Goal: Navigation & Orientation: Find specific page/section

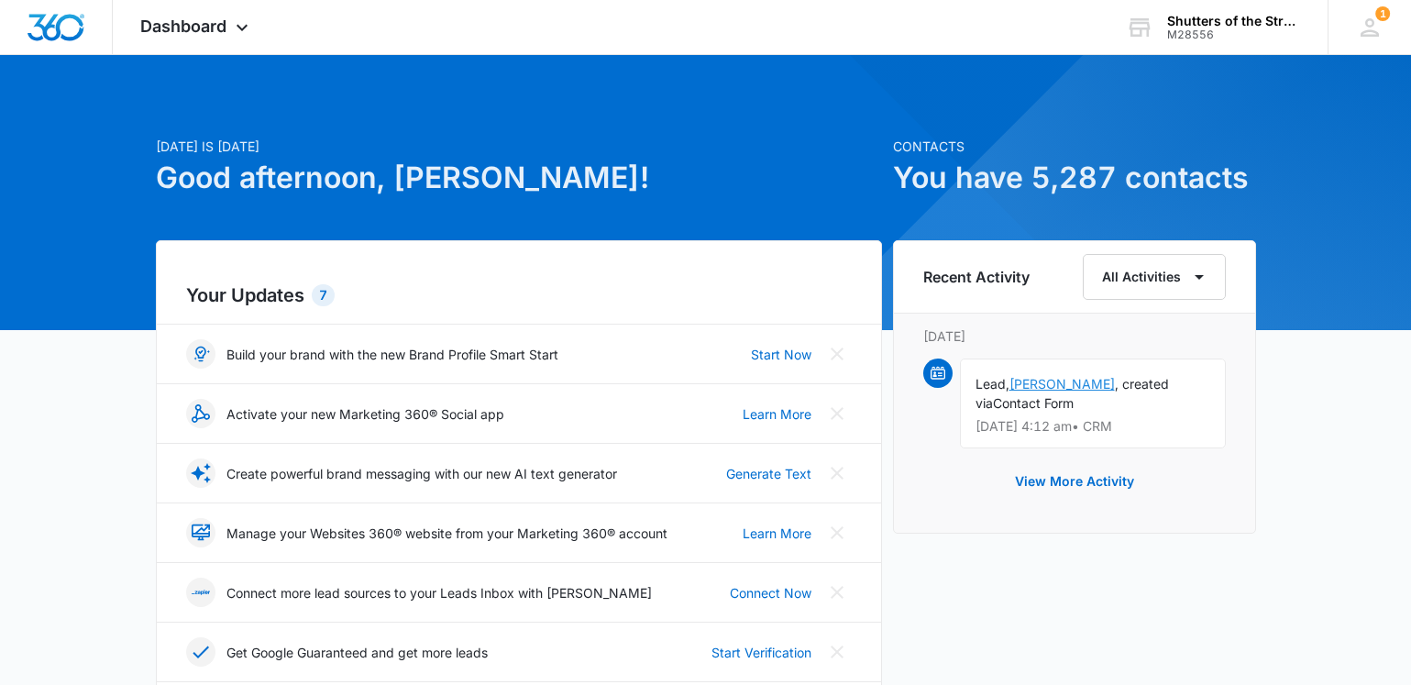
click at [1058, 381] on link "[PERSON_NAME]" at bounding box center [1062, 384] width 105 height 16
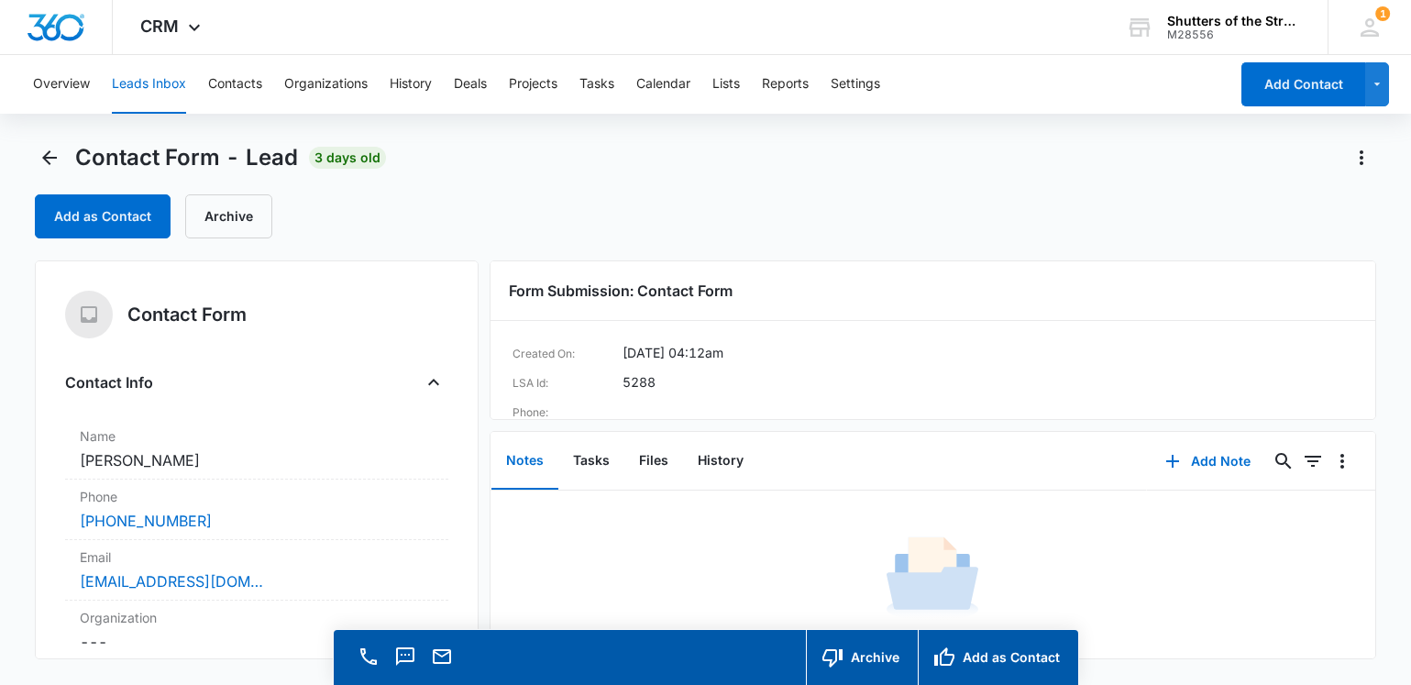
scroll to position [34, 0]
drag, startPoint x: 1360, startPoint y: 497, endPoint x: 1358, endPoint y: 588, distance: 90.8
click at [1358, 588] on div "No Results Try adjusting your search or filters to find what you’re looking for." at bounding box center [933, 602] width 885 height 222
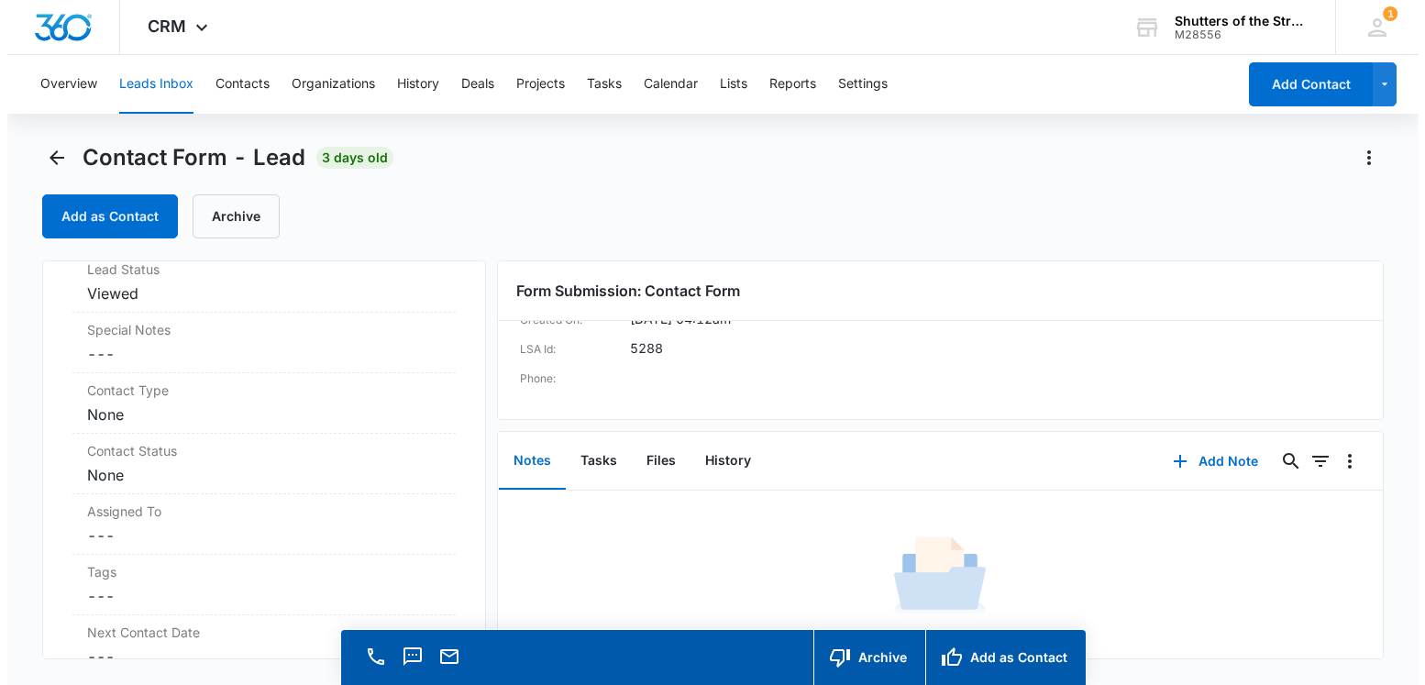
scroll to position [0, 0]
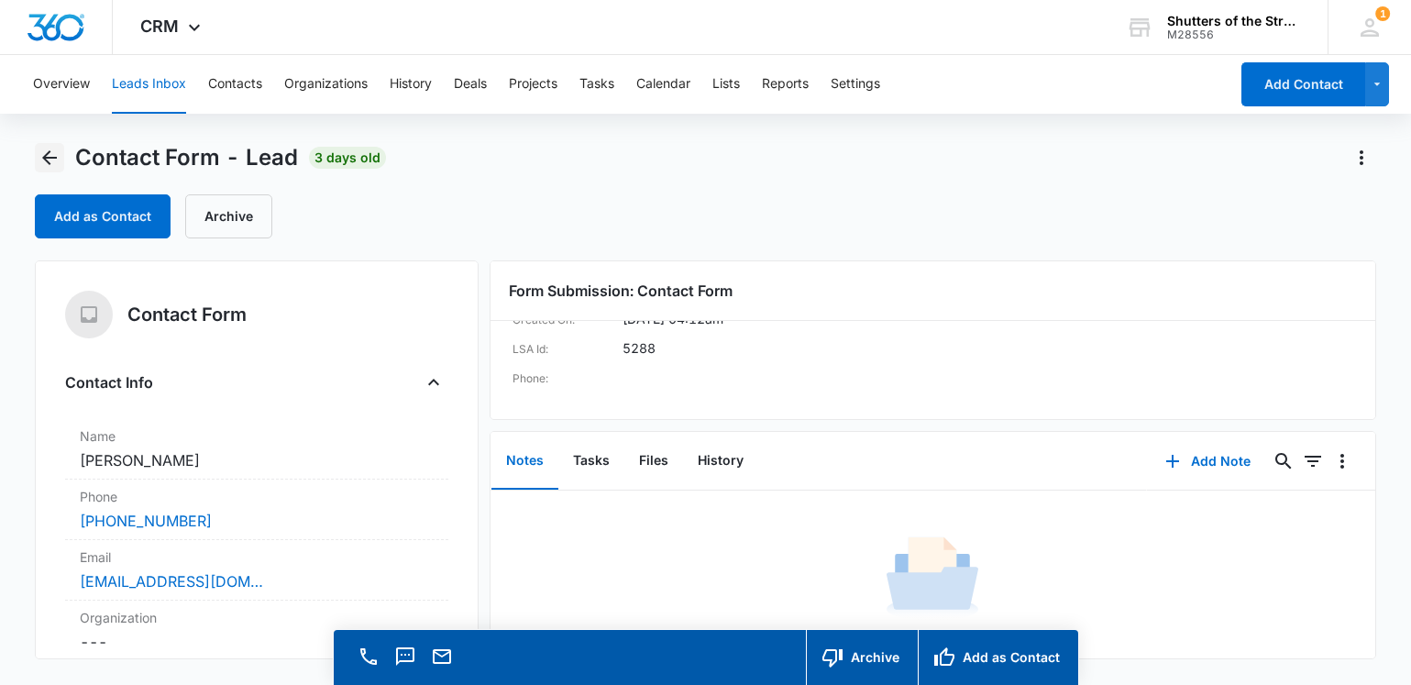
click at [56, 158] on icon "Back" at bounding box center [49, 157] width 15 height 15
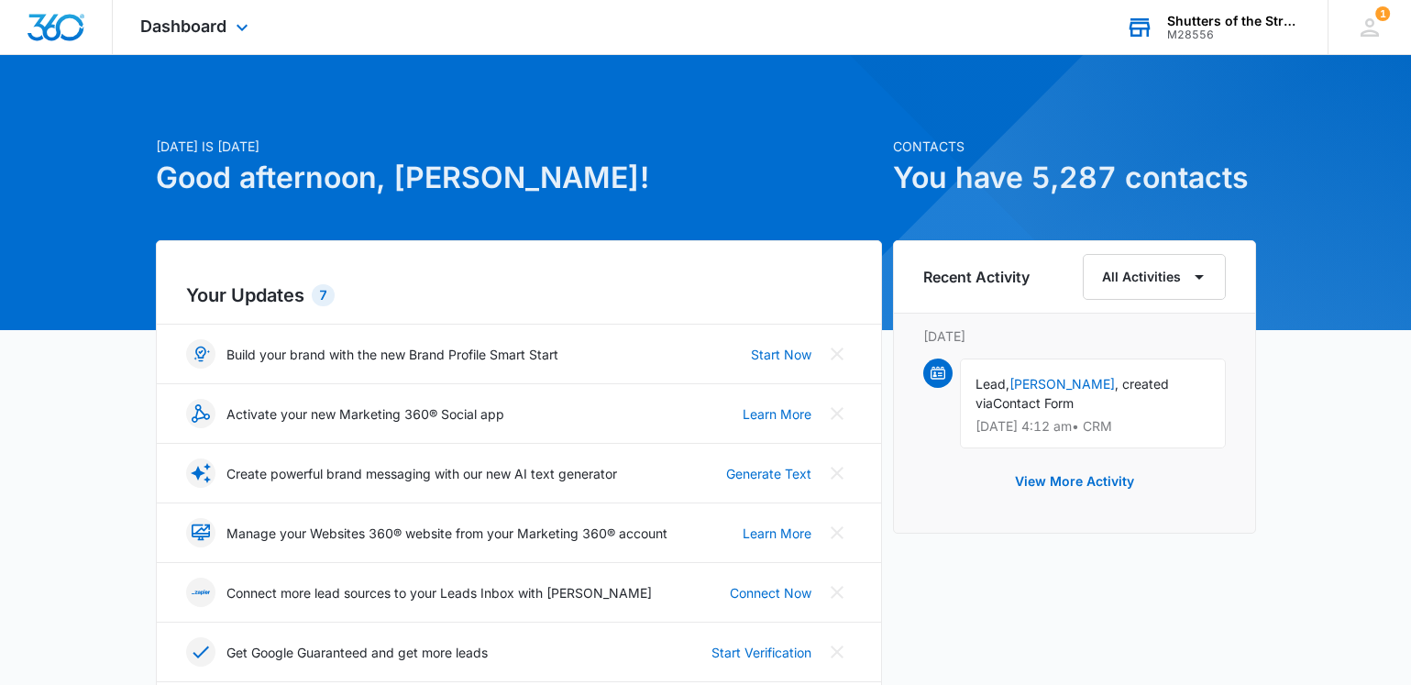
click at [1244, 27] on div "Shutters of the Strand" at bounding box center [1234, 21] width 134 height 15
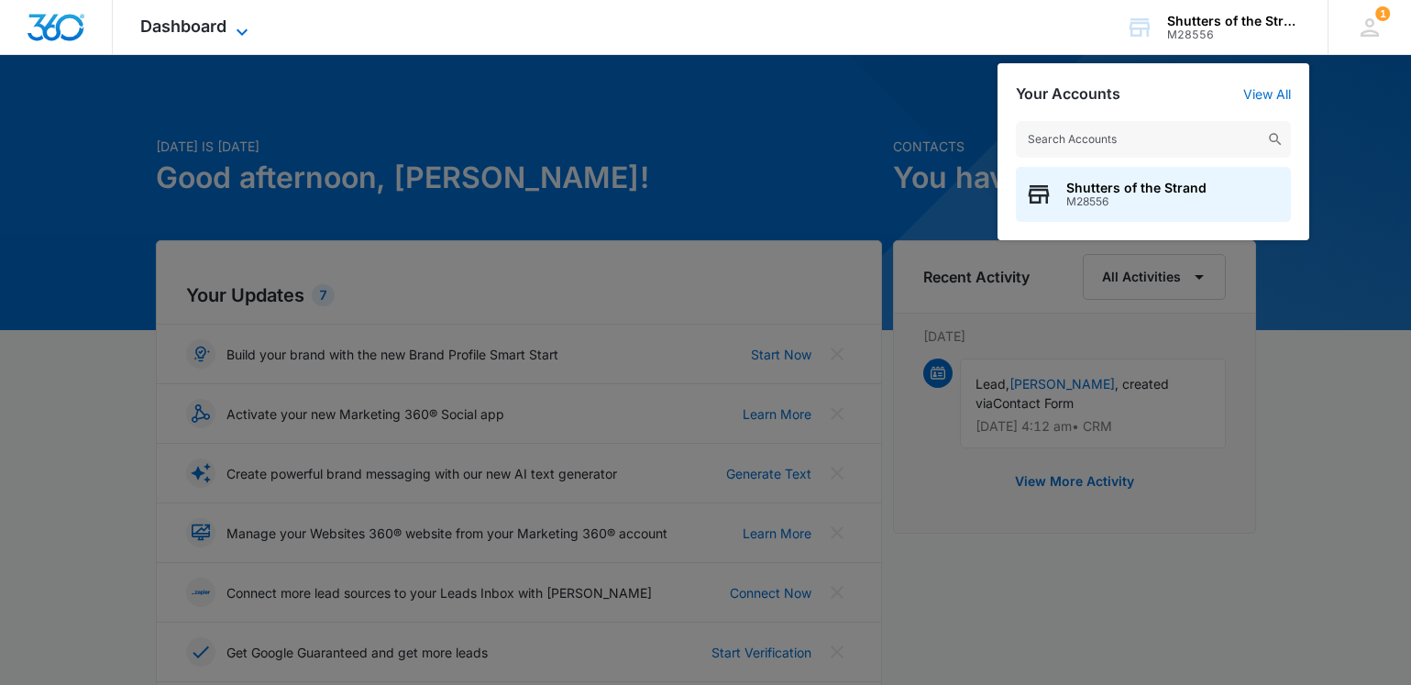
click at [186, 29] on span "Dashboard" at bounding box center [183, 26] width 86 height 19
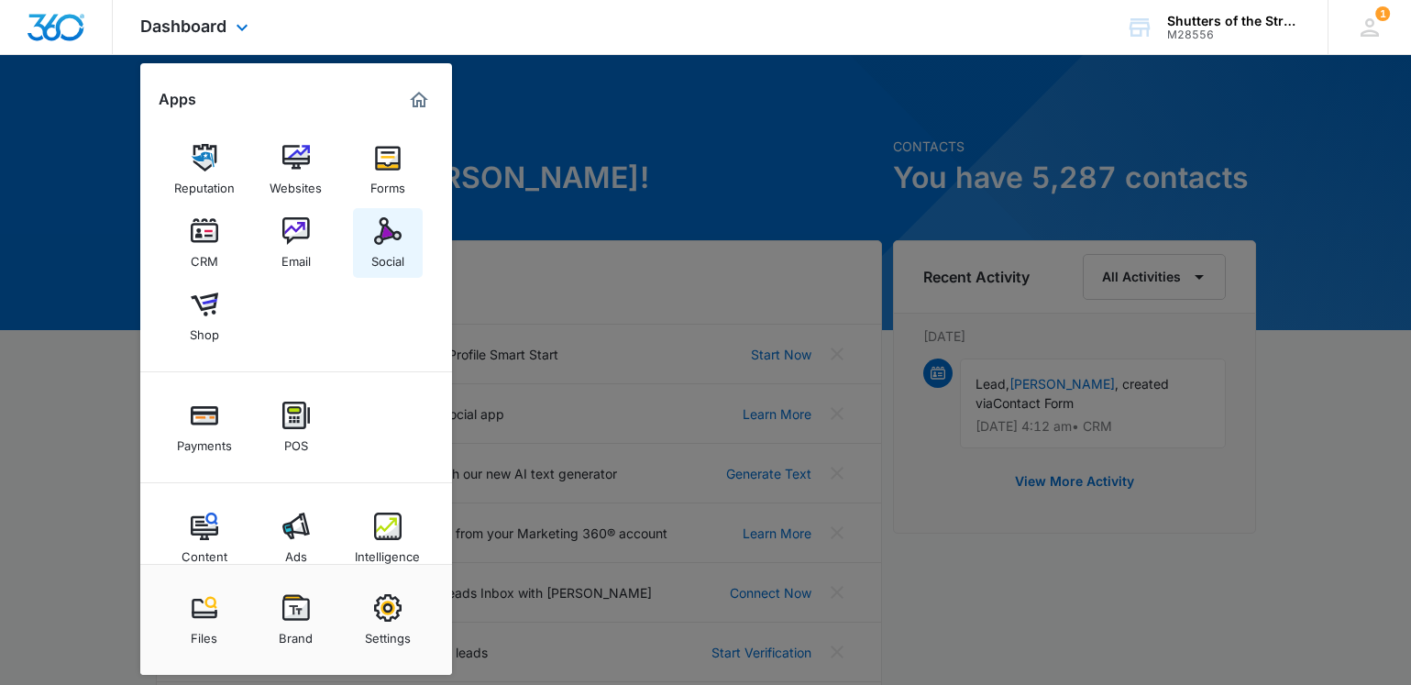
click at [385, 256] on div "Social" at bounding box center [387, 257] width 33 height 24
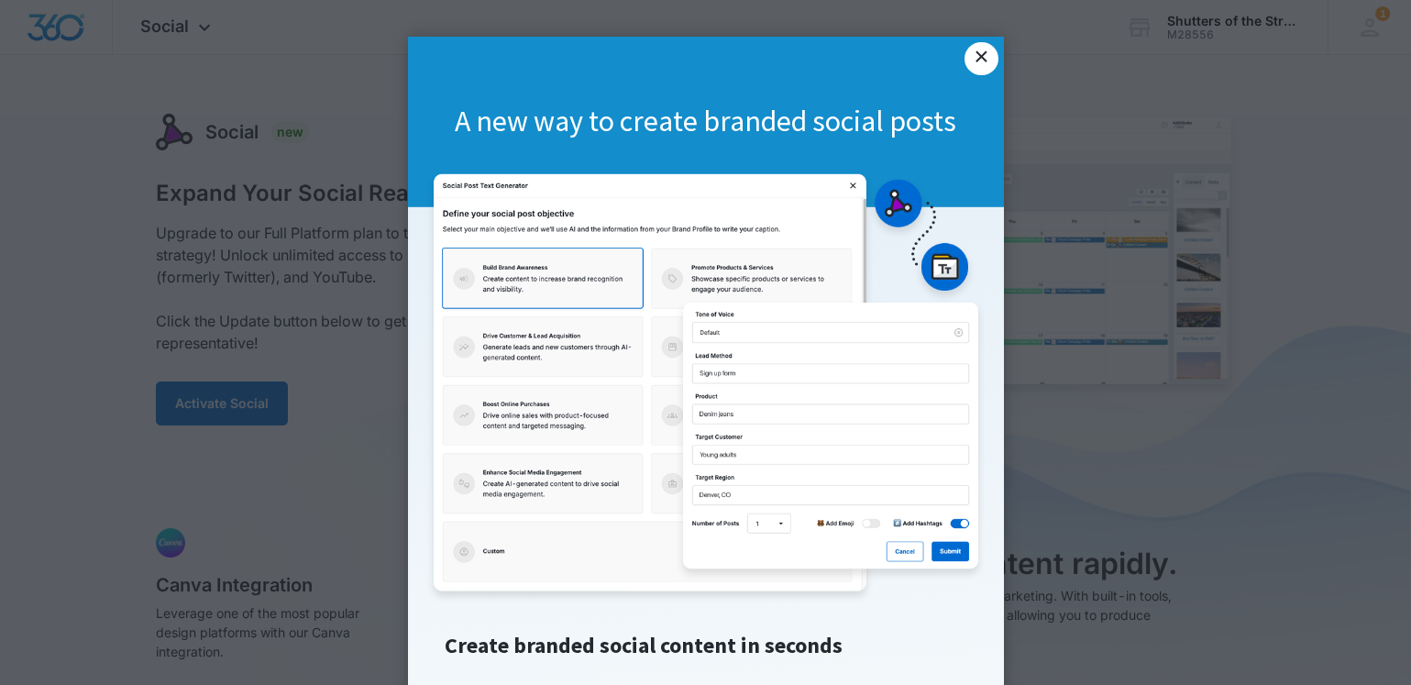
click at [965, 64] on link "×" at bounding box center [981, 58] width 33 height 33
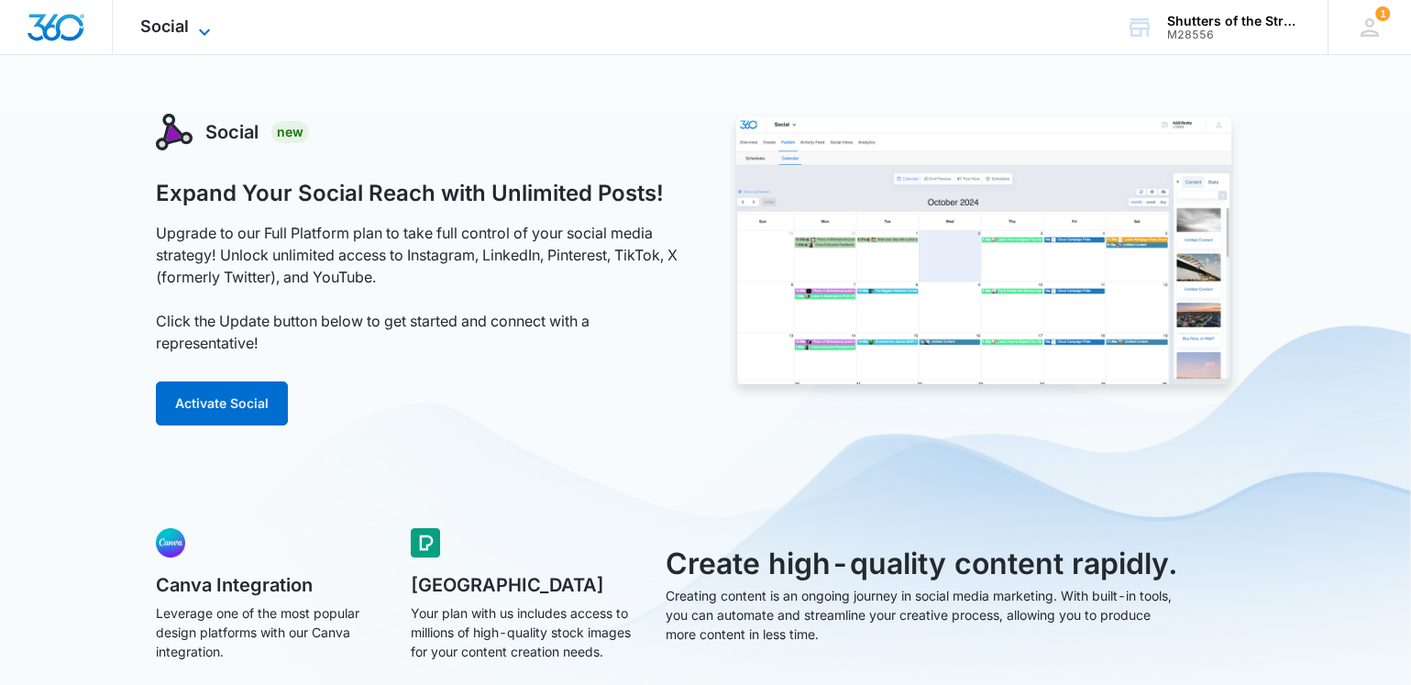
click at [166, 19] on span "Social" at bounding box center [164, 26] width 49 height 19
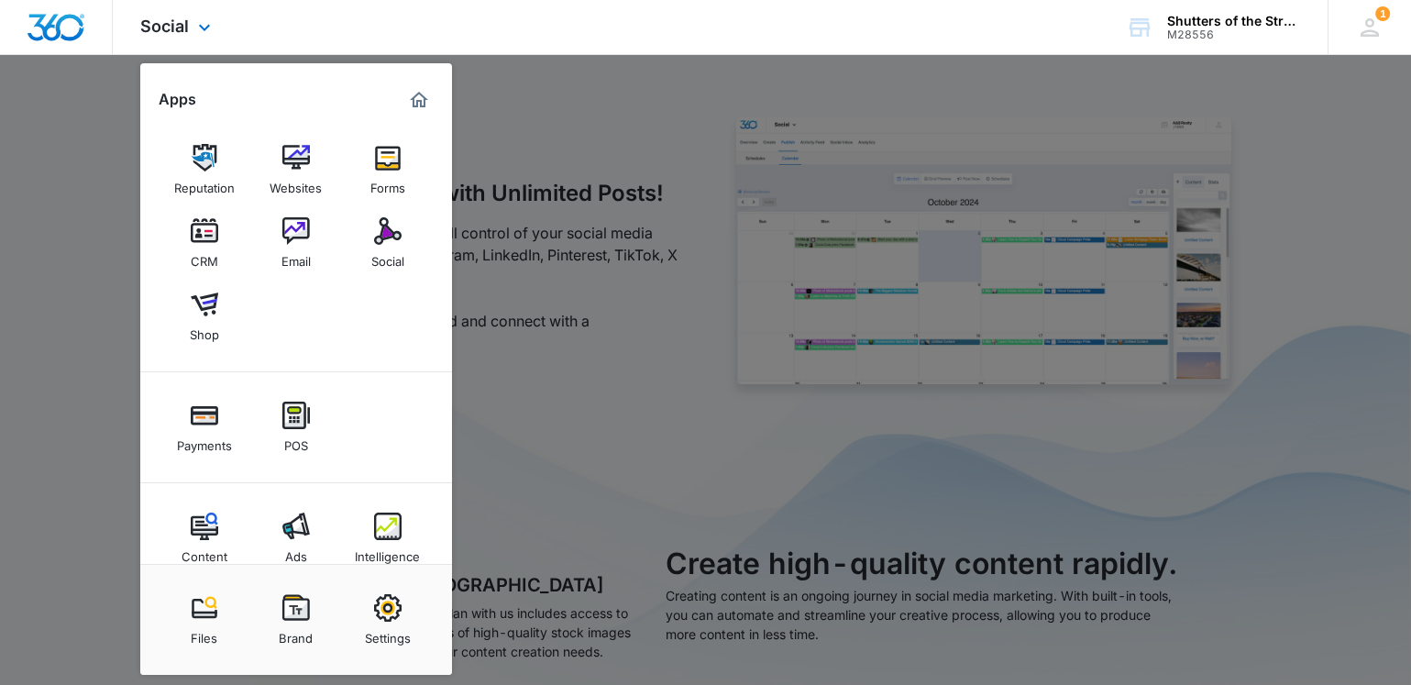
scroll to position [30, 0]
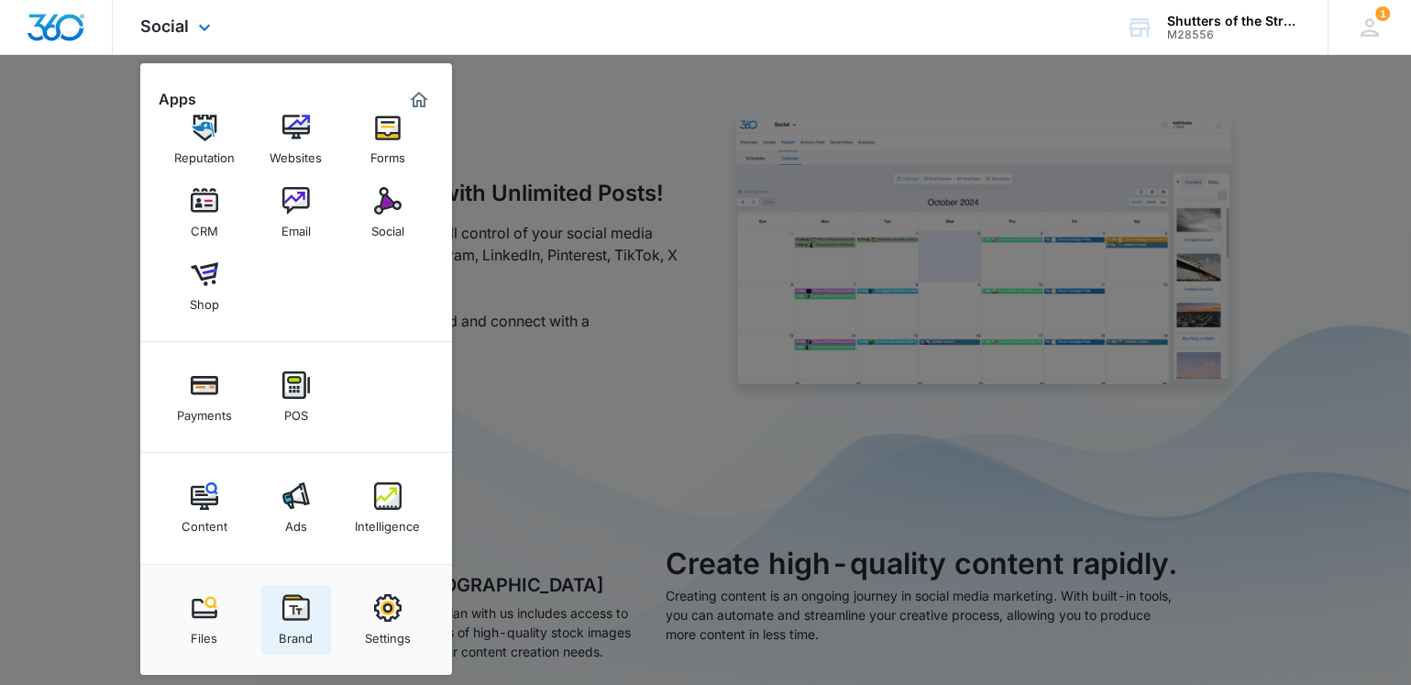
click at [280, 614] on link "Brand" at bounding box center [296, 620] width 70 height 70
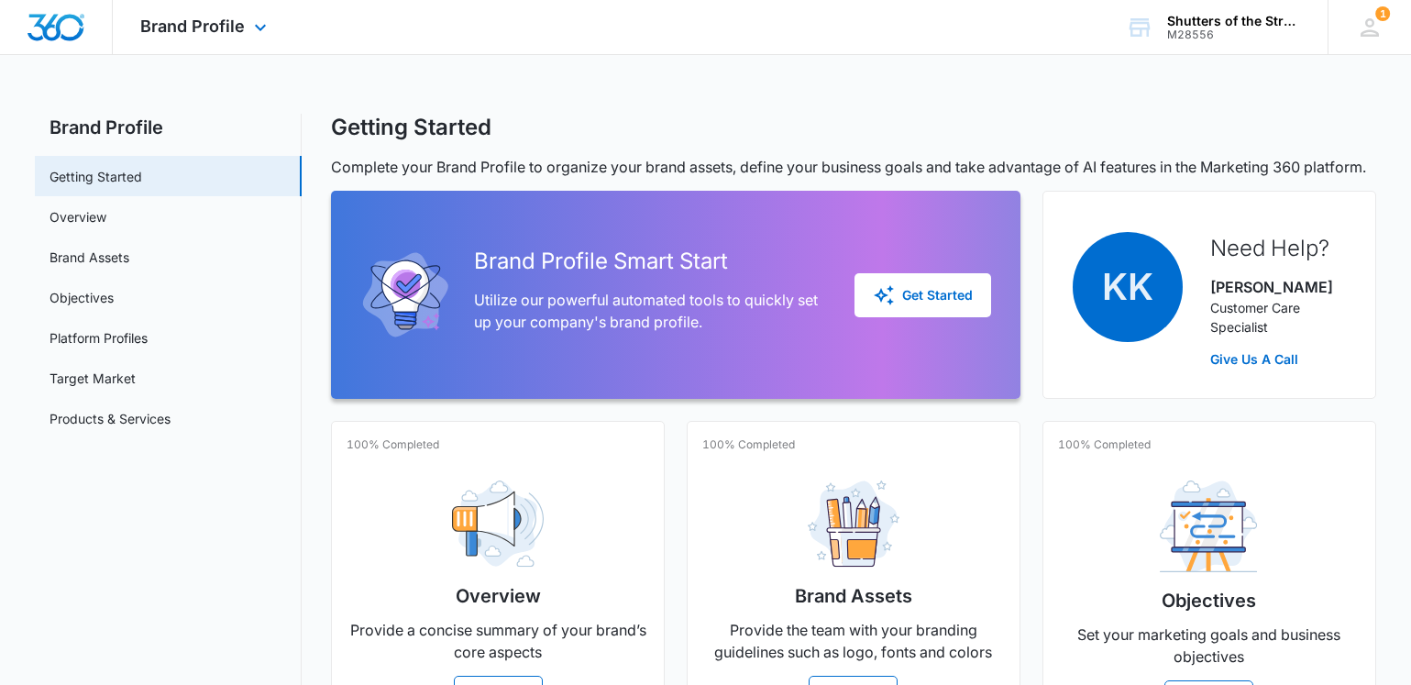
click at [47, 41] on div at bounding box center [56, 27] width 113 height 54
click at [57, 35] on img "Dashboard" at bounding box center [56, 28] width 59 height 28
